Goal: Task Accomplishment & Management: Manage account settings

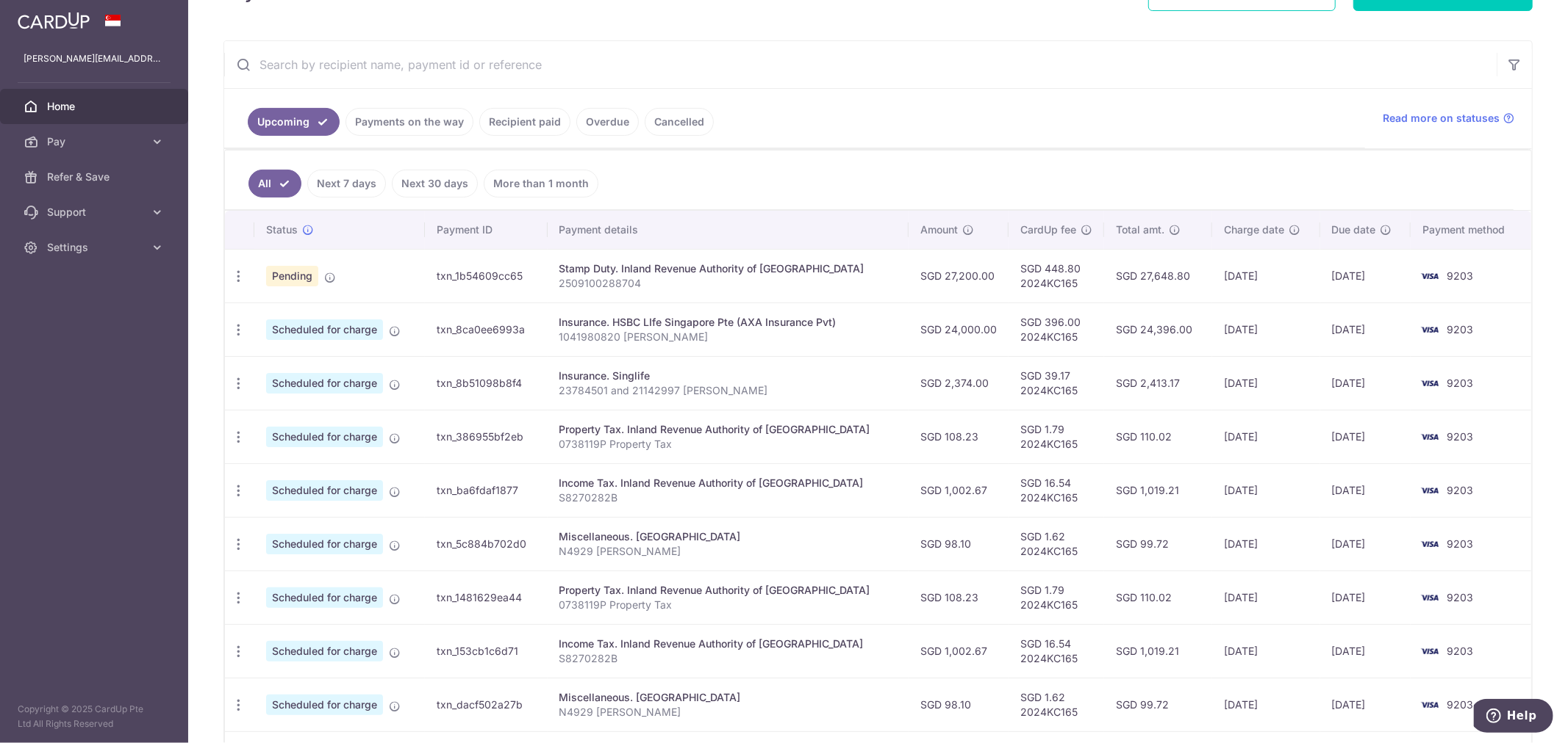
scroll to position [244, 0]
click at [239, 281] on icon "button" at bounding box center [239, 275] width 15 height 15
click at [975, 98] on ul "Upcoming Payments on the way Recipient paid Overdue Cancelled" at bounding box center [794, 117] width 1141 height 59
click at [234, 276] on icon "button" at bounding box center [239, 275] width 15 height 15
click at [283, 312] on span "Update payment" at bounding box center [317, 315] width 100 height 18
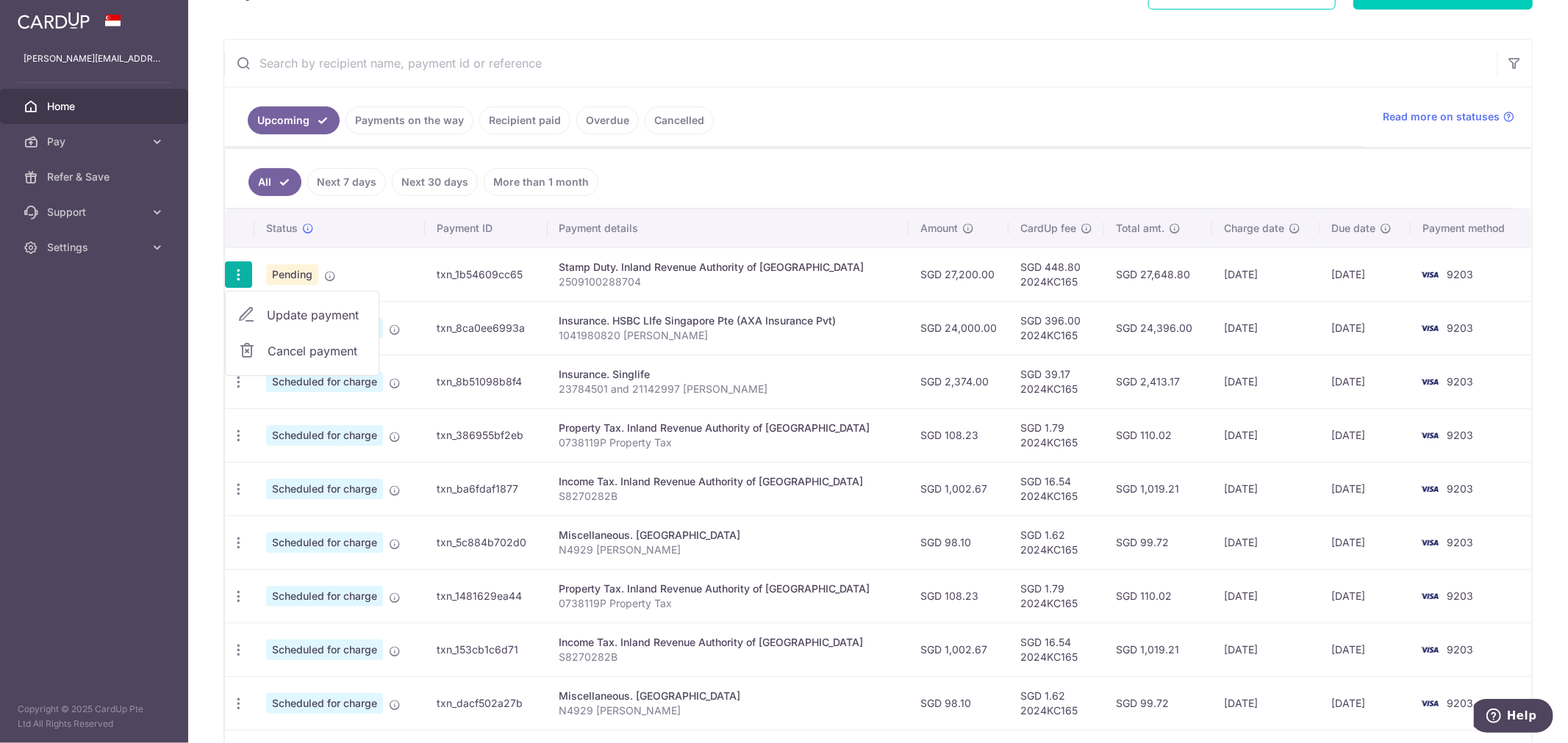
radio input "true"
type input "27,200.00"
type input "[DATE]"
type input "2509100288704"
type input "2024KC165"
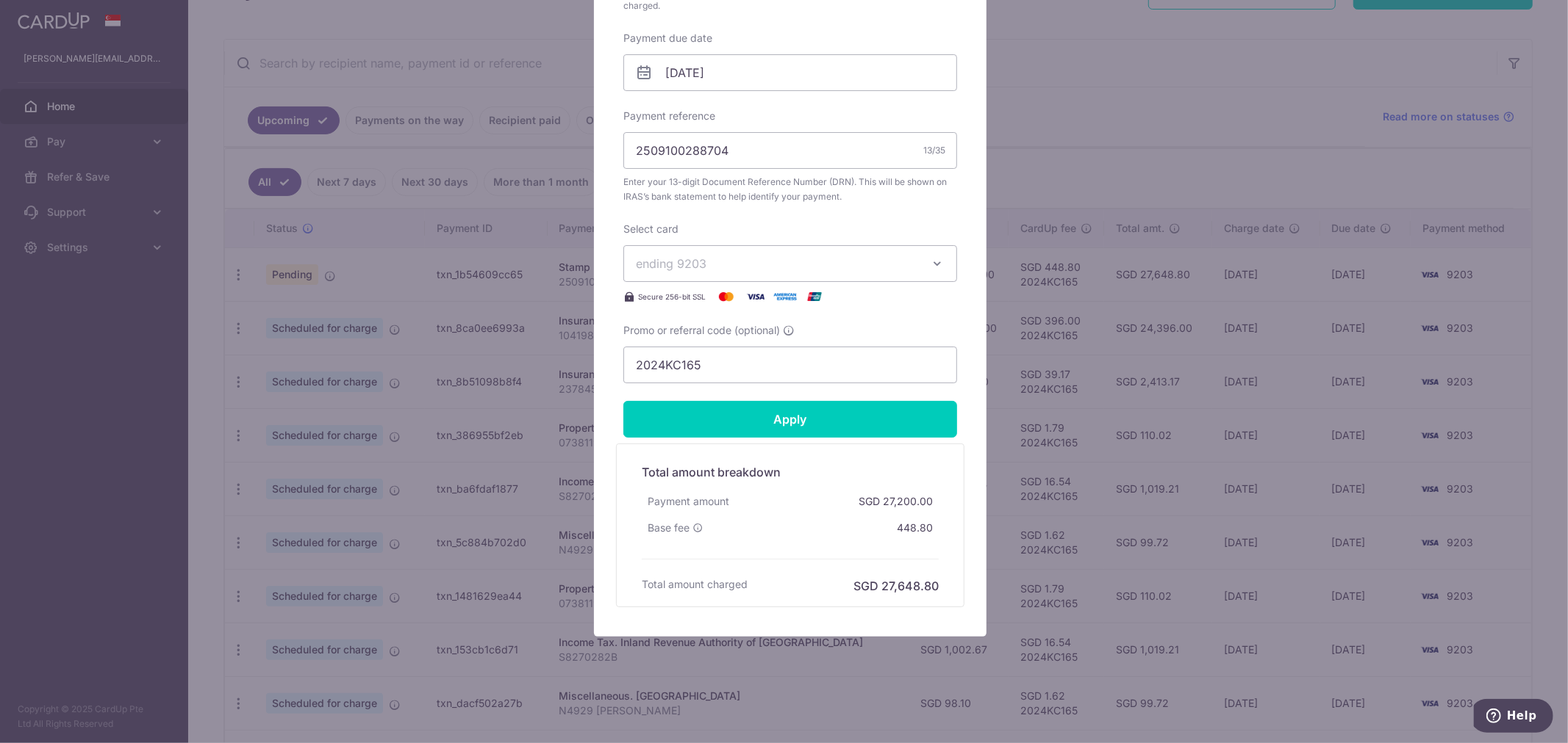
scroll to position [0, 0]
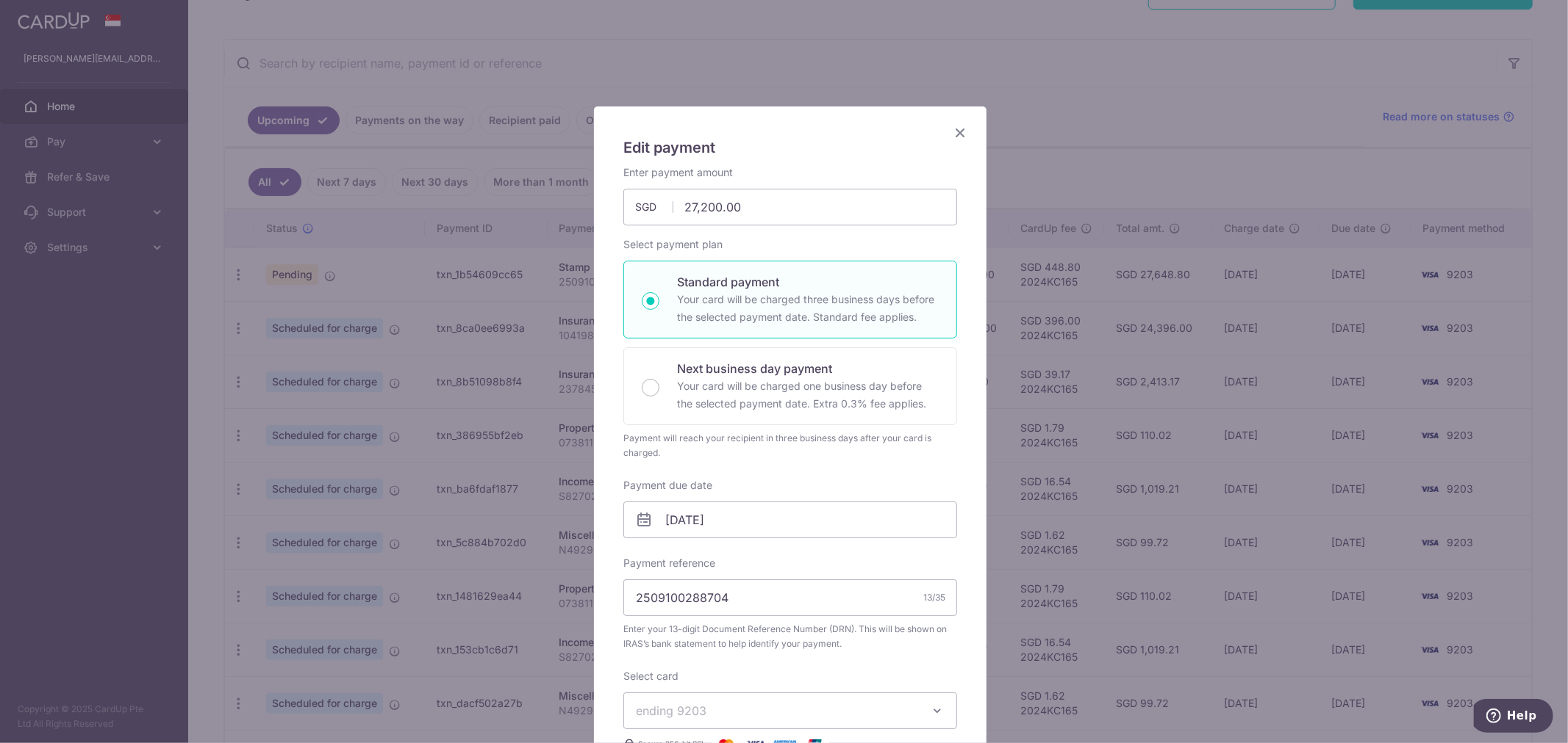
click at [1077, 83] on div "Edit payment By clicking apply, you will make changes to all payments to Inland…" at bounding box center [784, 372] width 1568 height 743
